Goal: Task Accomplishment & Management: Use online tool/utility

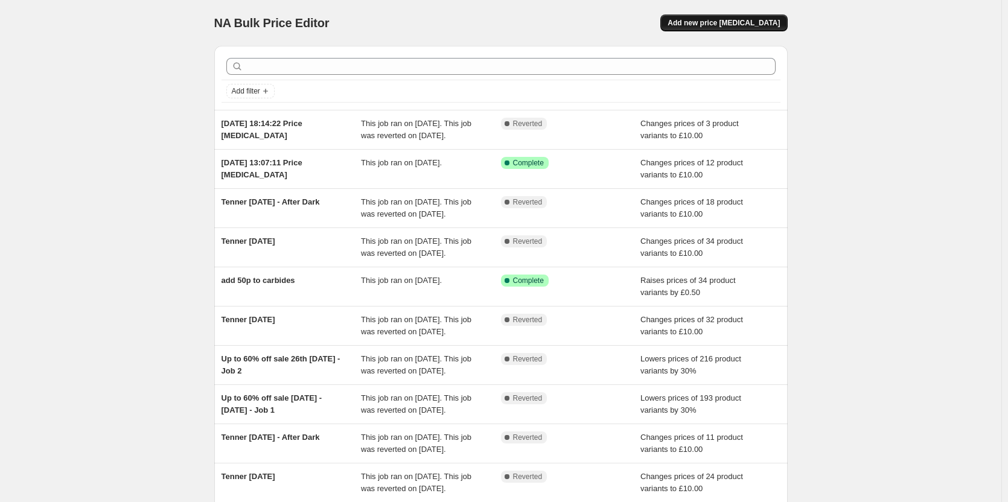
click at [714, 21] on span "Add new price [MEDICAL_DATA]" at bounding box center [724, 23] width 112 height 10
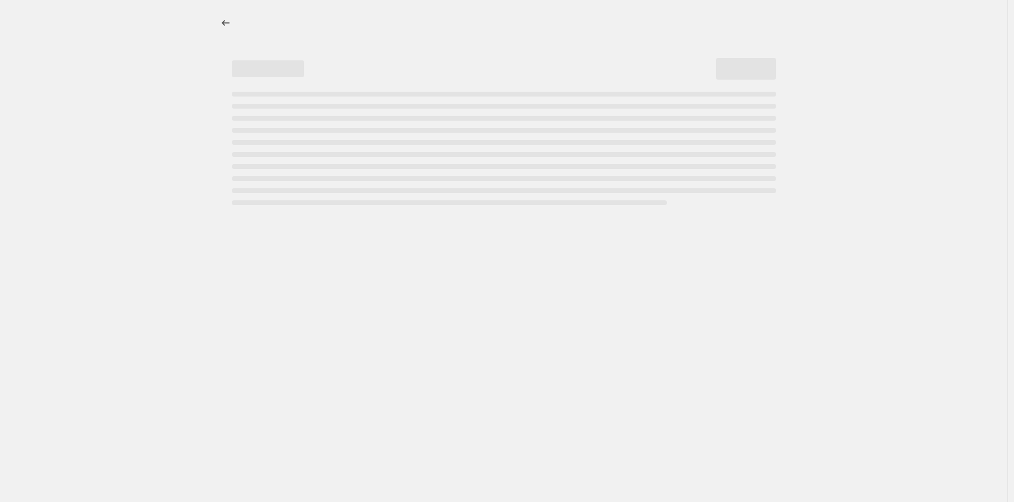
select select "percentage"
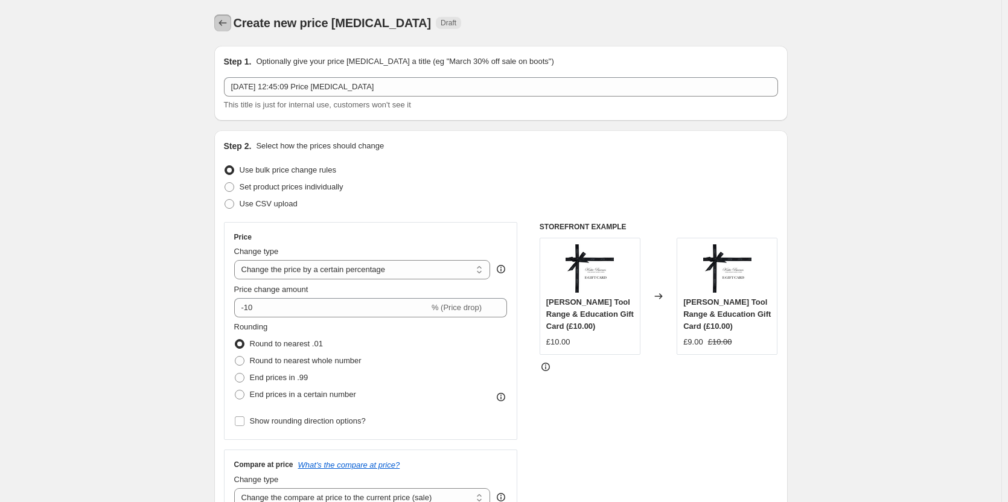
click at [231, 21] on button "Price change jobs" at bounding box center [222, 22] width 17 height 17
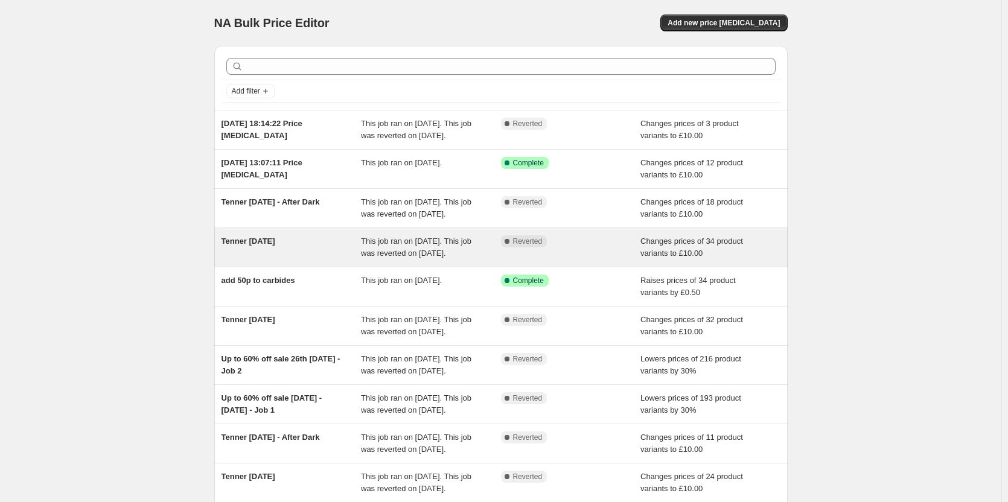
click at [316, 260] on div "Tenner [DATE]" at bounding box center [292, 247] width 140 height 24
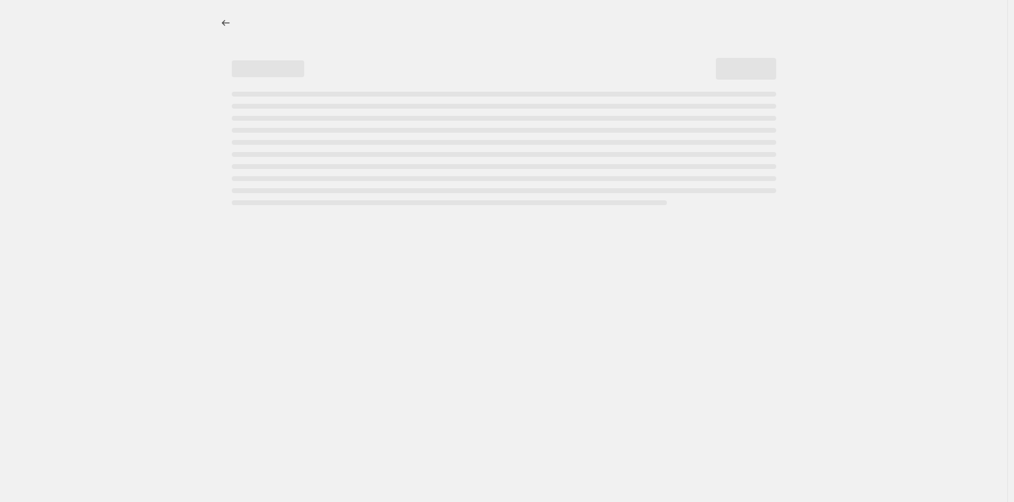
select select "no_change"
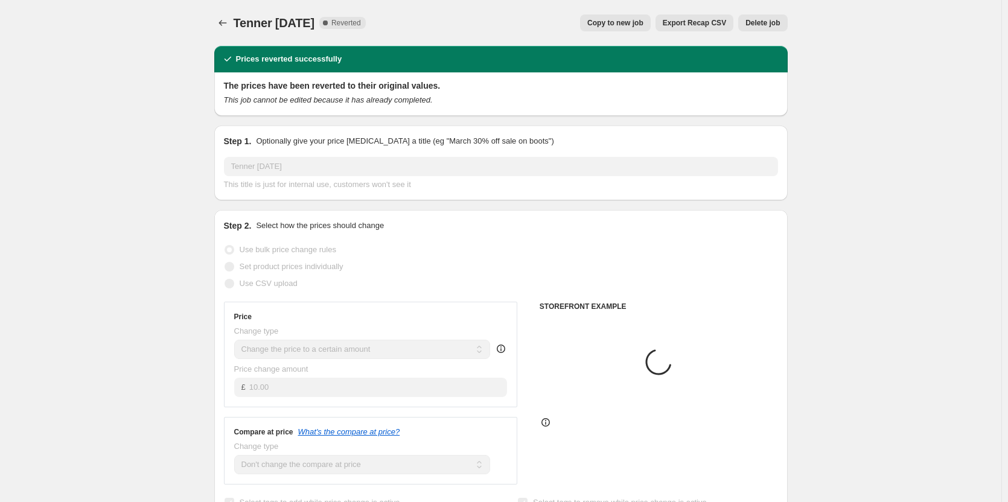
click at [629, 25] on span "Copy to new job" at bounding box center [615, 23] width 56 height 10
select select "no_change"
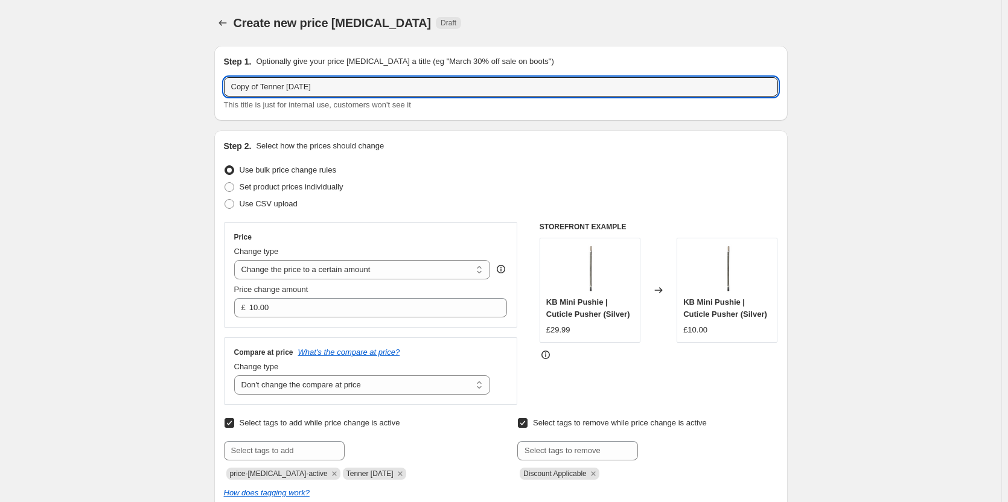
drag, startPoint x: 263, startPoint y: 86, endPoint x: 147, endPoint y: 91, distance: 115.4
click at [298, 88] on input "Tenner [DATE]" at bounding box center [501, 86] width 554 height 19
click at [340, 85] on input "Tenner [DATE]" at bounding box center [501, 86] width 554 height 19
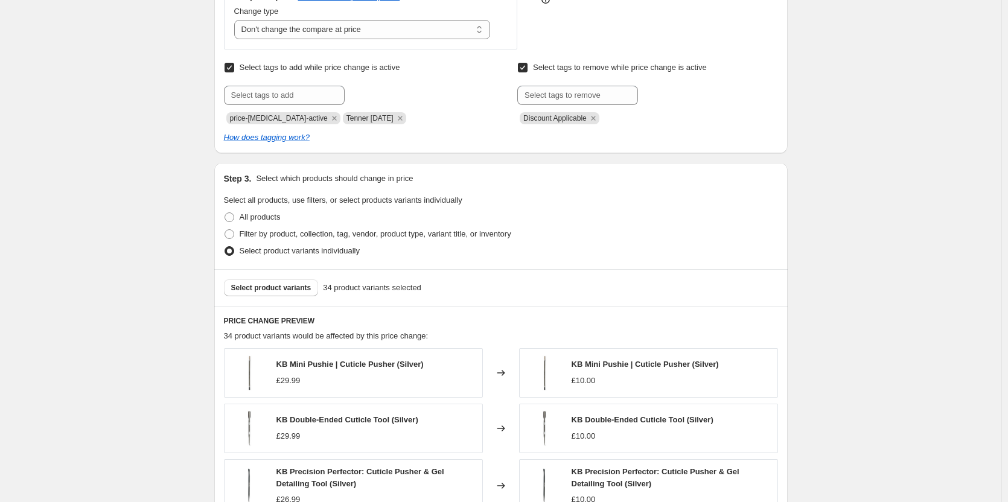
scroll to position [362, 0]
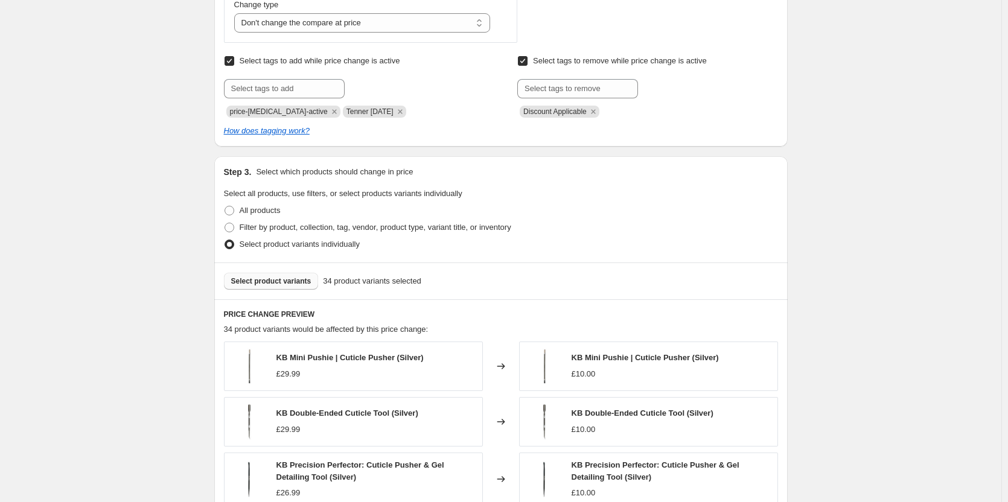
type input "Tenner [DATE]"
click at [290, 283] on span "Select product variants" at bounding box center [271, 281] width 80 height 10
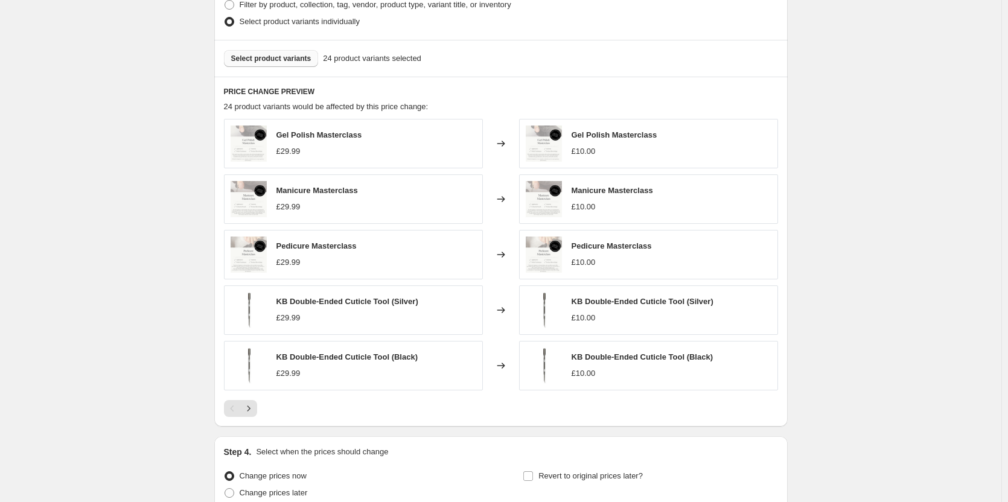
scroll to position [697, 0]
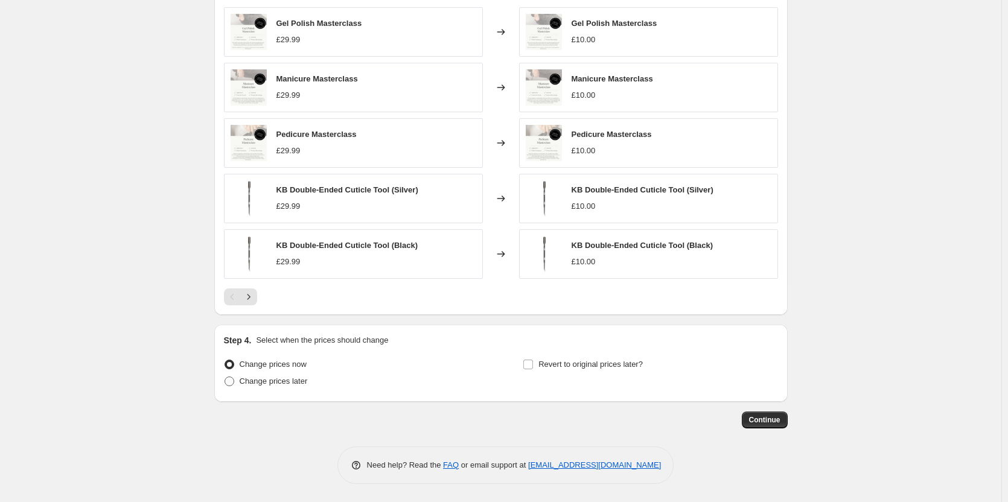
click at [241, 382] on label "Change prices later" at bounding box center [266, 381] width 84 height 17
click at [225, 377] on input "Change prices later" at bounding box center [225, 377] width 1 height 1
radio input "true"
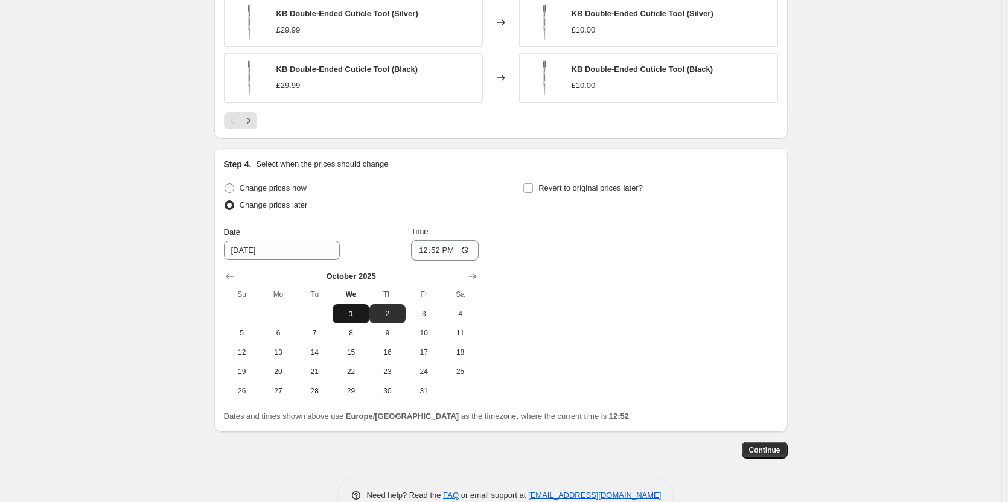
scroll to position [878, 0]
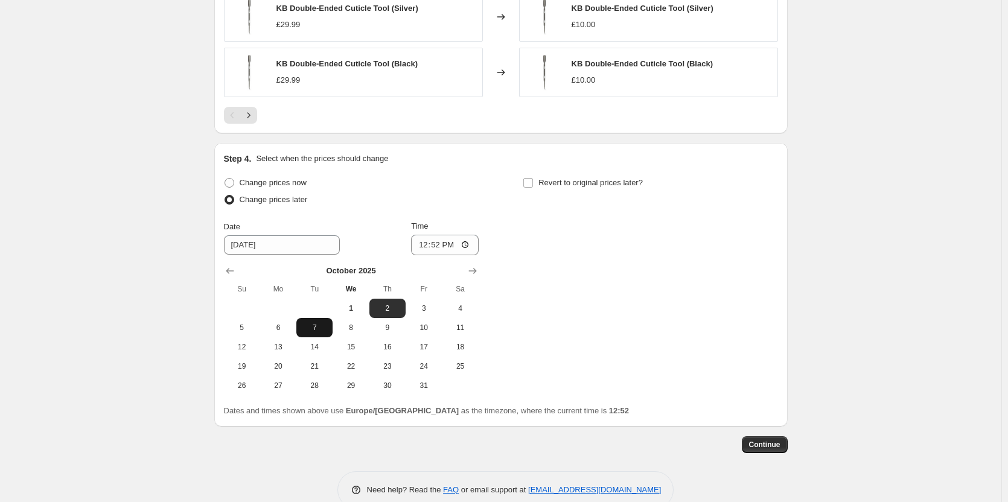
click at [314, 331] on span "7" at bounding box center [314, 328] width 27 height 10
type input "[DATE]"
click at [442, 249] on input "12:52" at bounding box center [445, 245] width 68 height 21
type input "11:52"
click at [442, 249] on input "Time" at bounding box center [445, 245] width 68 height 21
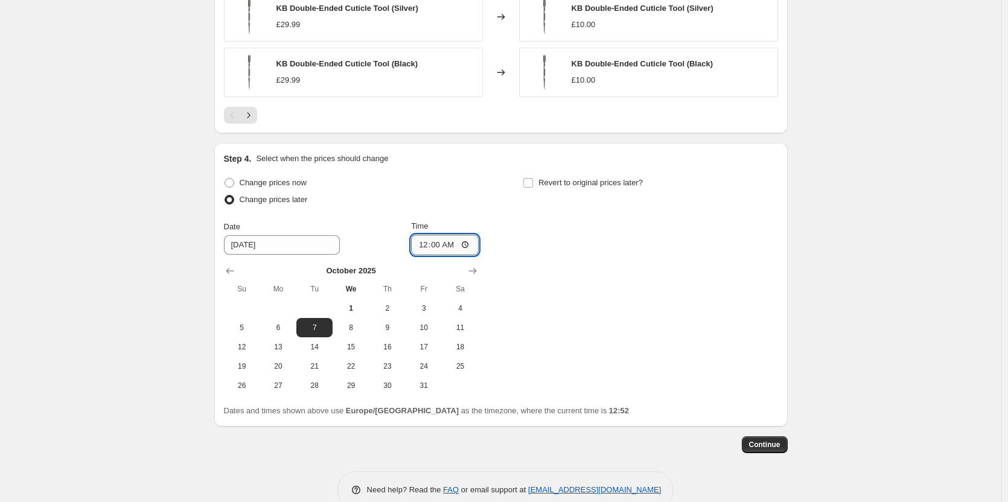
type input "00:01"
click at [532, 183] on input "Revert to original prices later?" at bounding box center [528, 183] width 10 height 10
checkbox input "true"
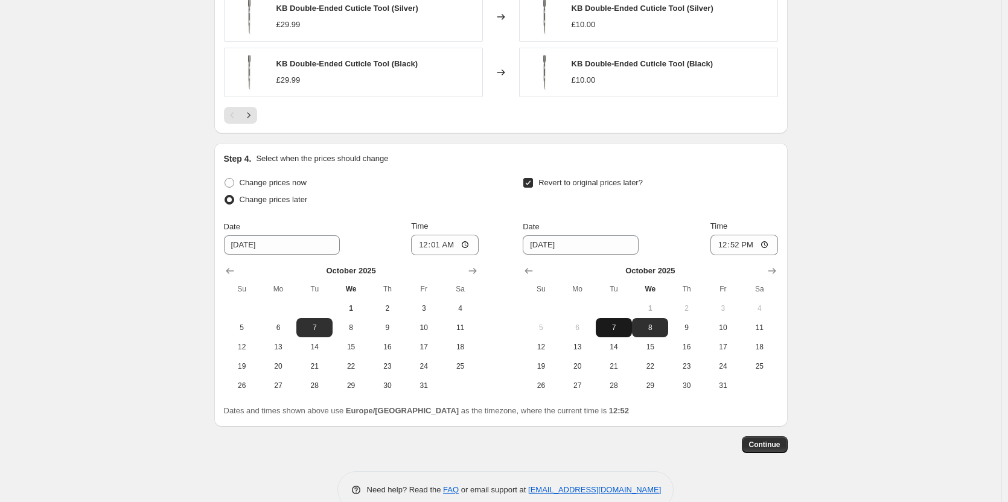
click at [617, 326] on span "7" at bounding box center [614, 328] width 27 height 10
type input "[DATE]"
click at [741, 249] on input "12:52" at bounding box center [745, 245] width 68 height 21
type input "23:59"
click at [787, 445] on button "Continue" at bounding box center [765, 444] width 46 height 17
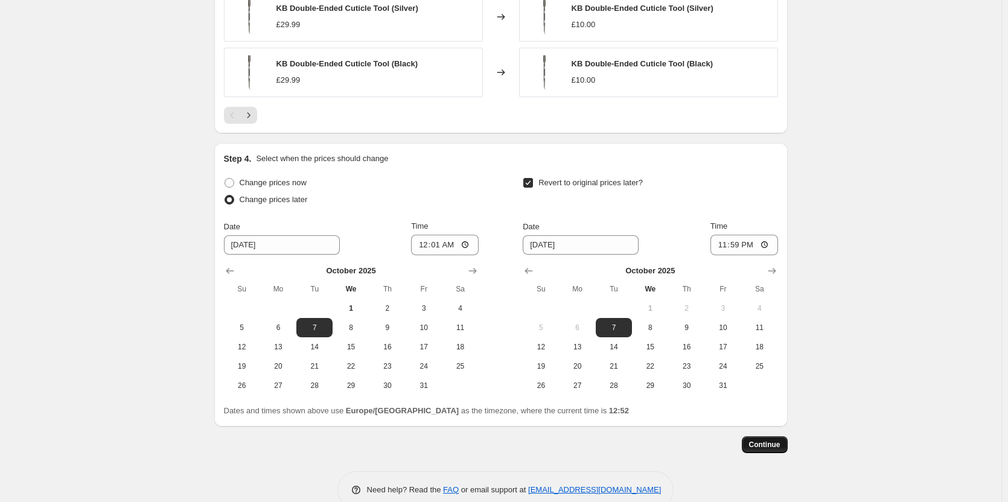
scroll to position [0, 0]
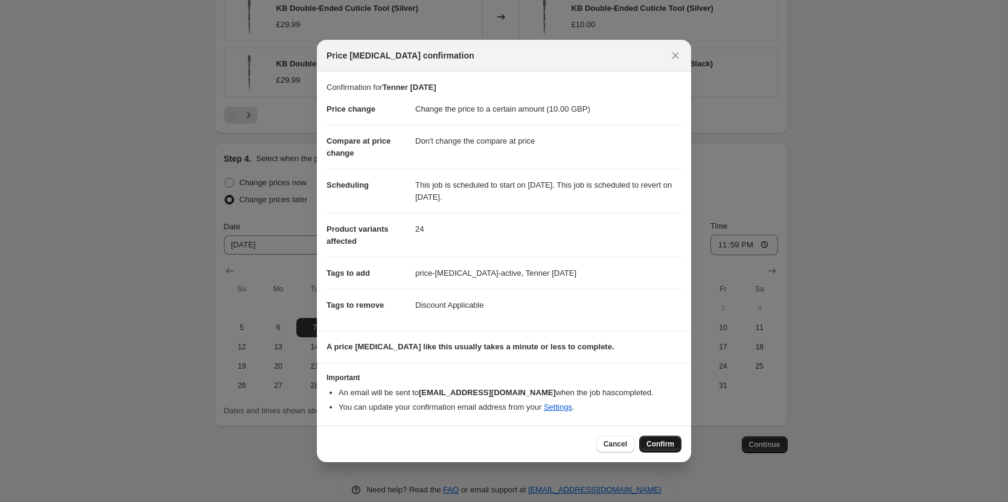
click at [660, 442] on span "Confirm" at bounding box center [661, 444] width 28 height 10
